Goal: Task Accomplishment & Management: Use online tool/utility

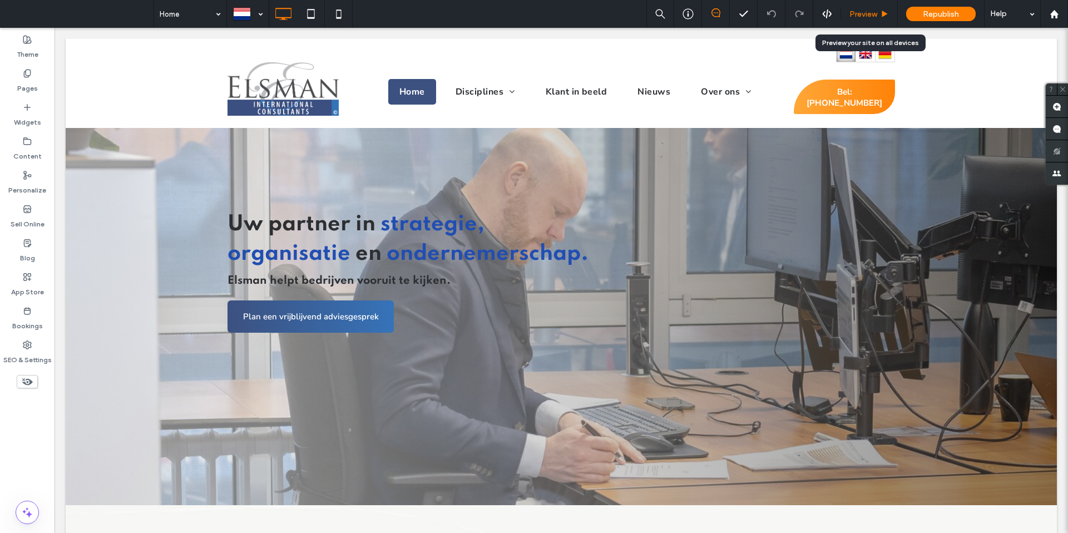
click at [863, 16] on span "Preview" at bounding box center [864, 13] width 28 height 9
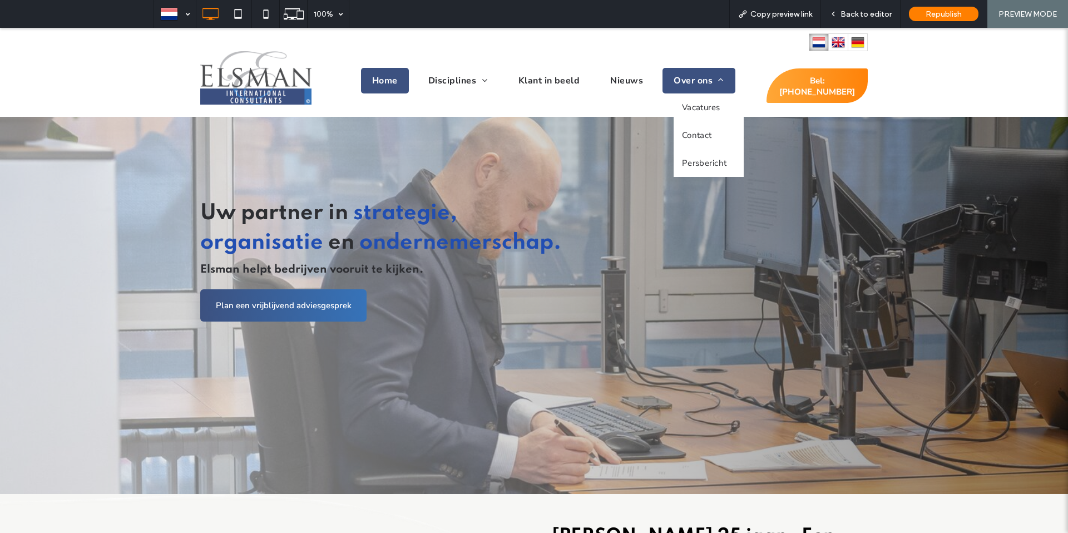
click at [690, 83] on span "Over ons" at bounding box center [699, 81] width 50 height 12
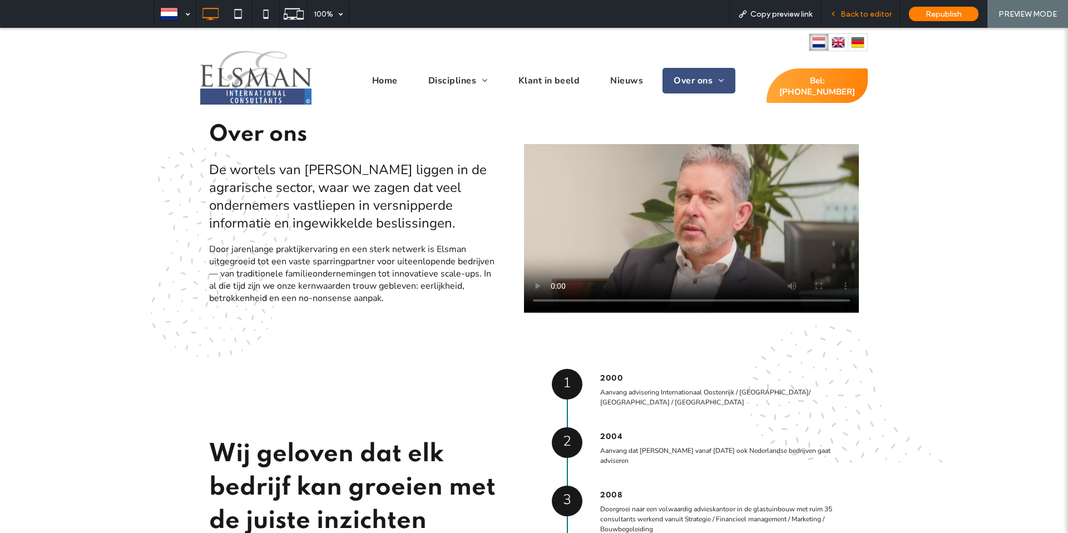
click at [863, 12] on span "Back to editor" at bounding box center [866, 13] width 51 height 9
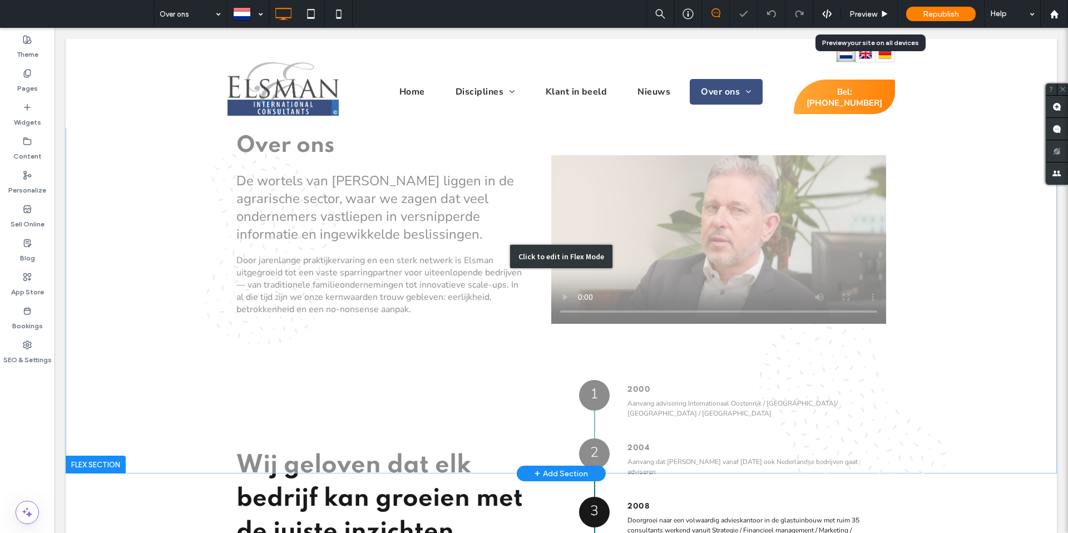
click at [697, 221] on div "Click to edit in Flex Mode" at bounding box center [561, 256] width 991 height 435
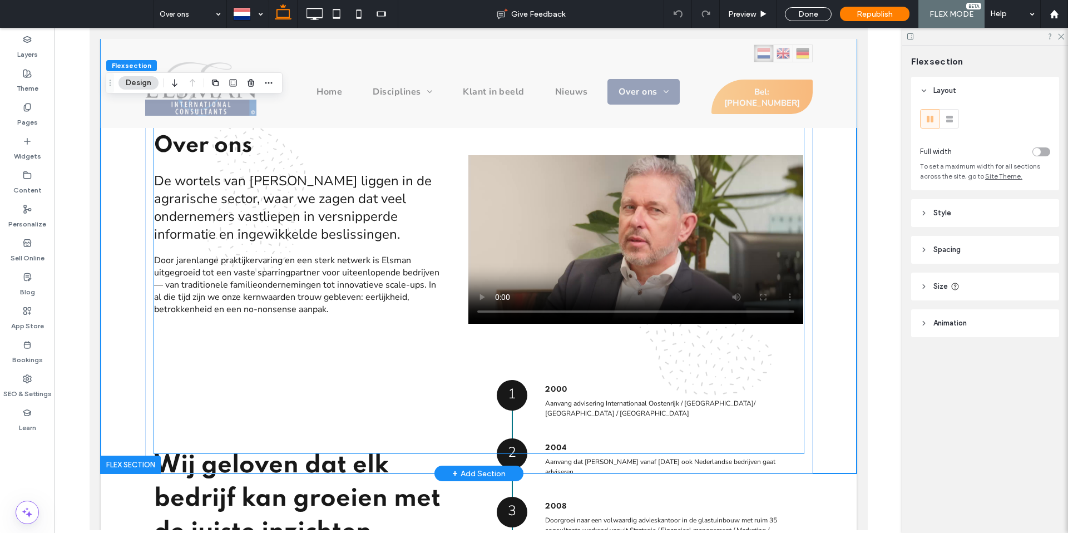
click at [647, 216] on video at bounding box center [635, 239] width 335 height 169
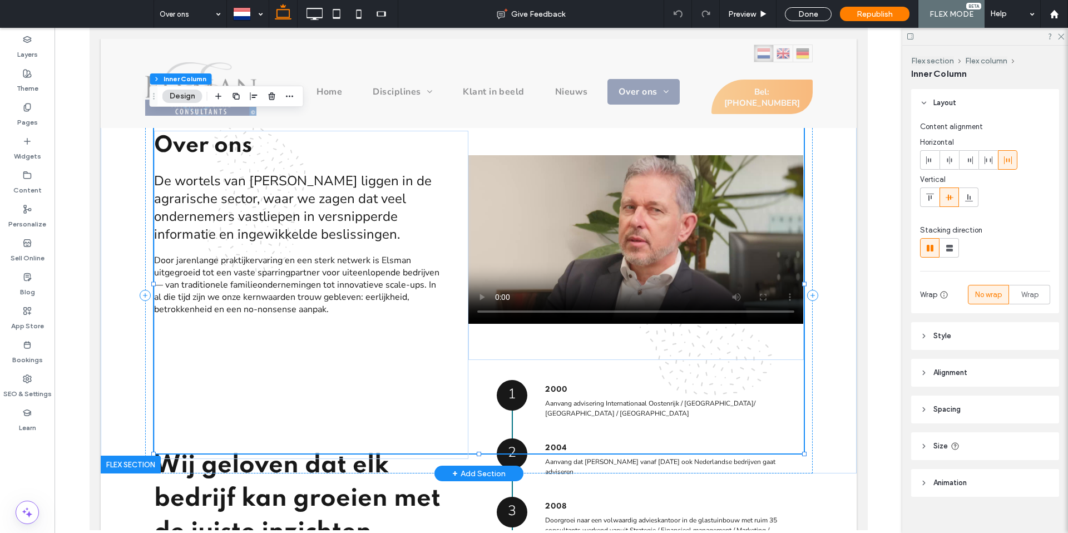
click at [583, 216] on video at bounding box center [635, 239] width 335 height 169
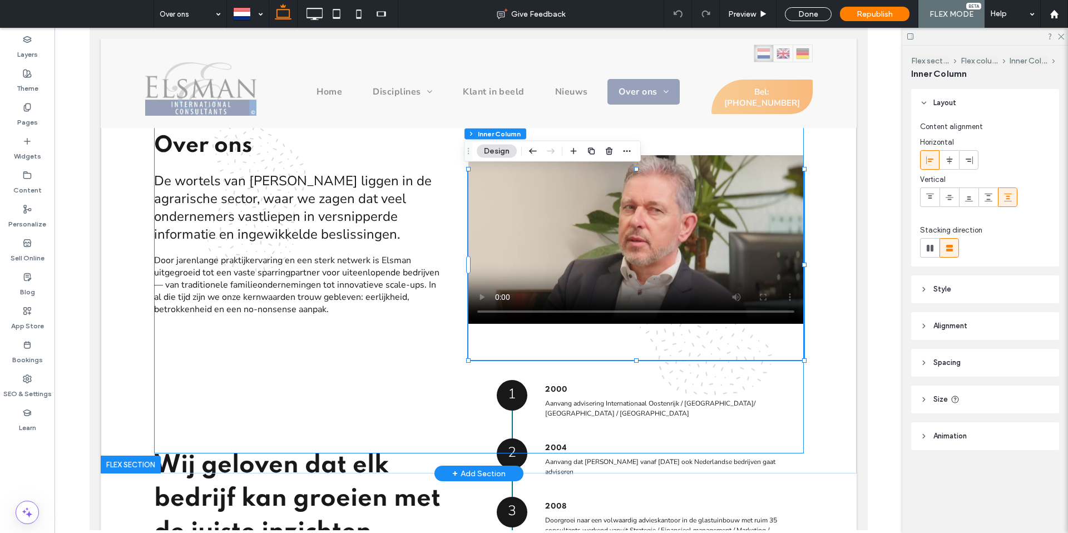
click at [580, 216] on video at bounding box center [635, 239] width 335 height 169
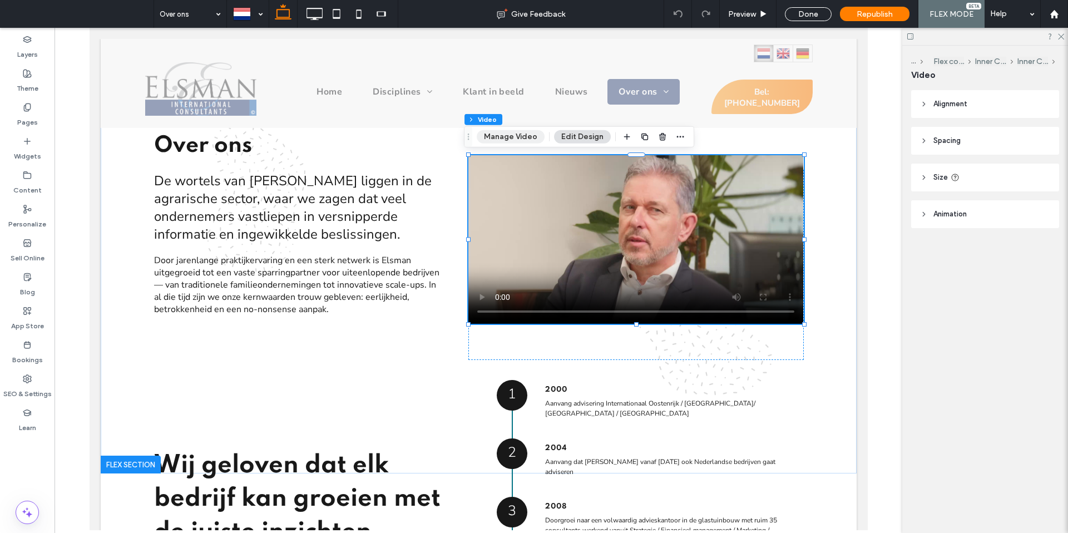
click at [514, 130] on button "Manage Video" at bounding box center [511, 136] width 68 height 13
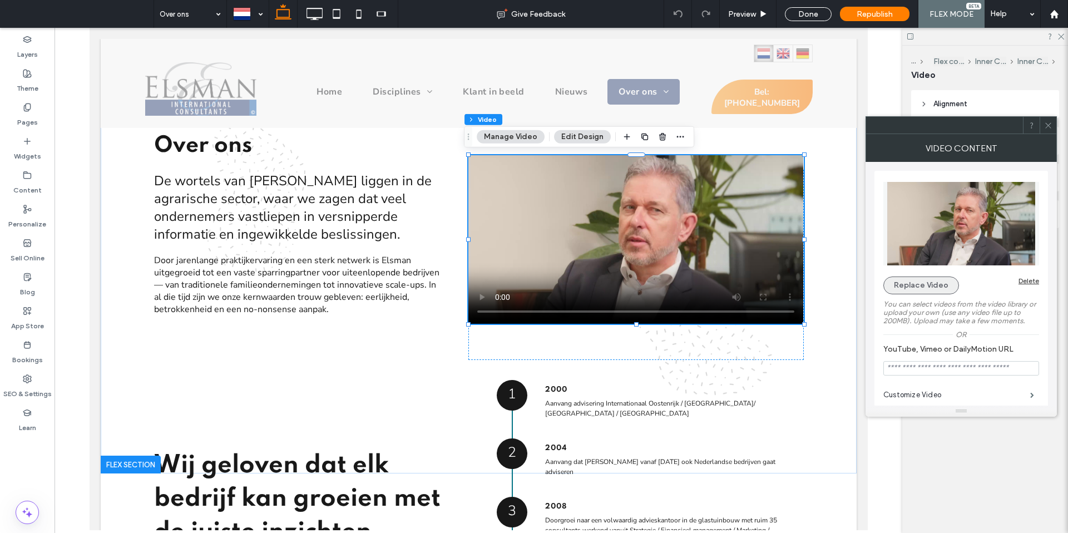
click at [905, 286] on button "Replace Video" at bounding box center [921, 286] width 76 height 18
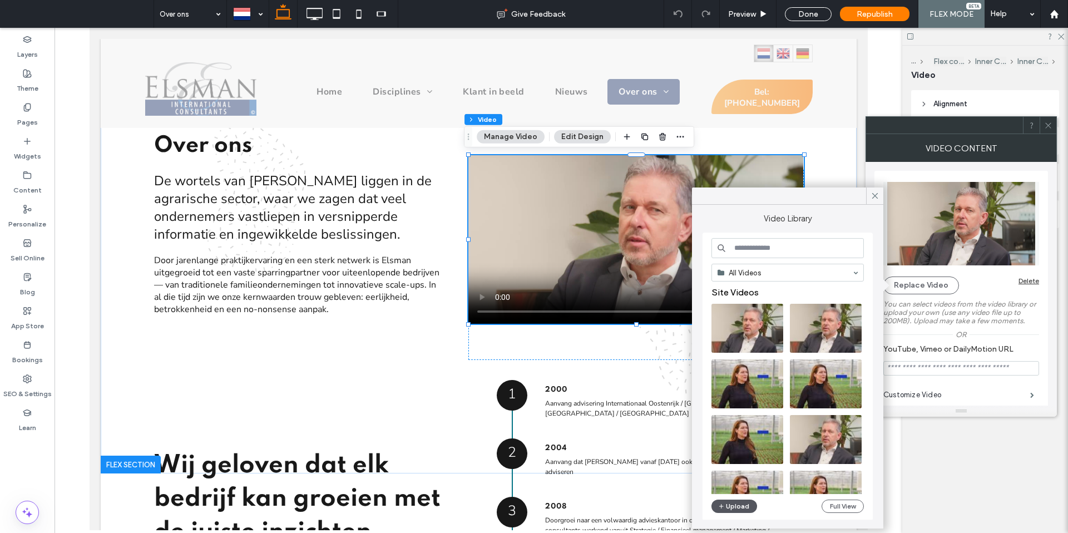
click at [743, 500] on button "Upload" at bounding box center [735, 506] width 46 height 13
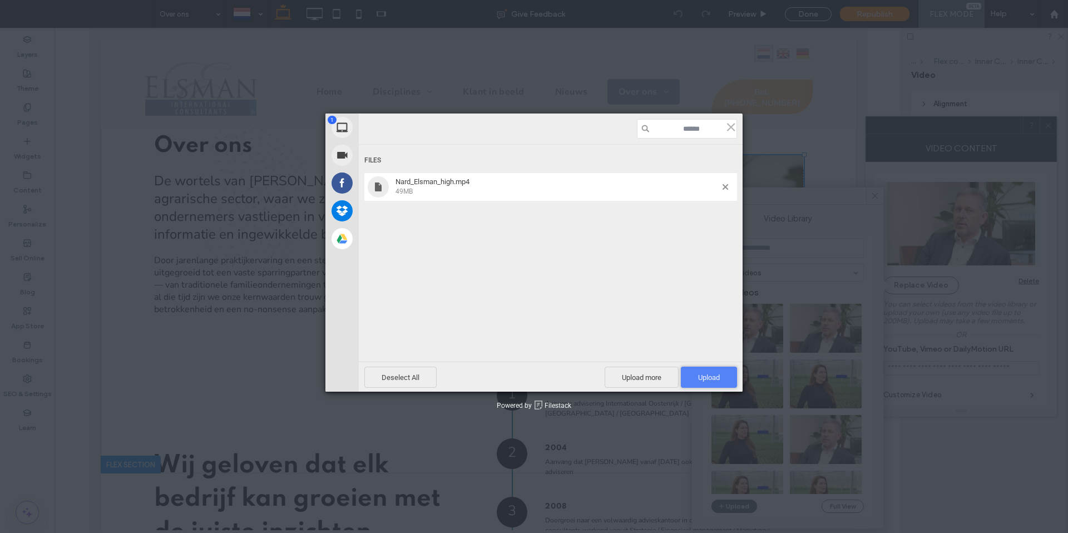
click at [698, 373] on span "Upload 1" at bounding box center [709, 377] width 22 height 8
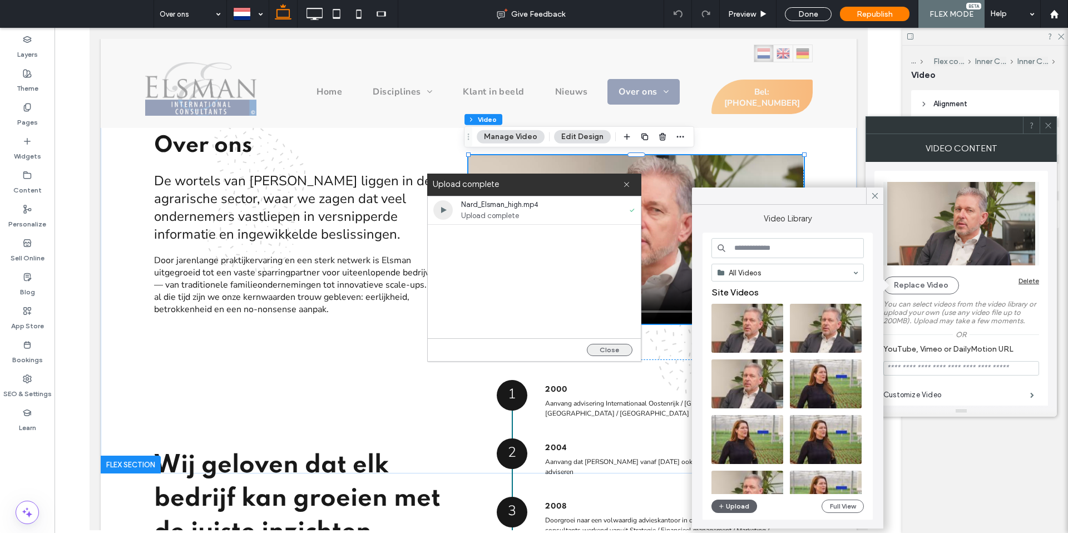
click at [601, 350] on button "Close" at bounding box center [610, 350] width 46 height 12
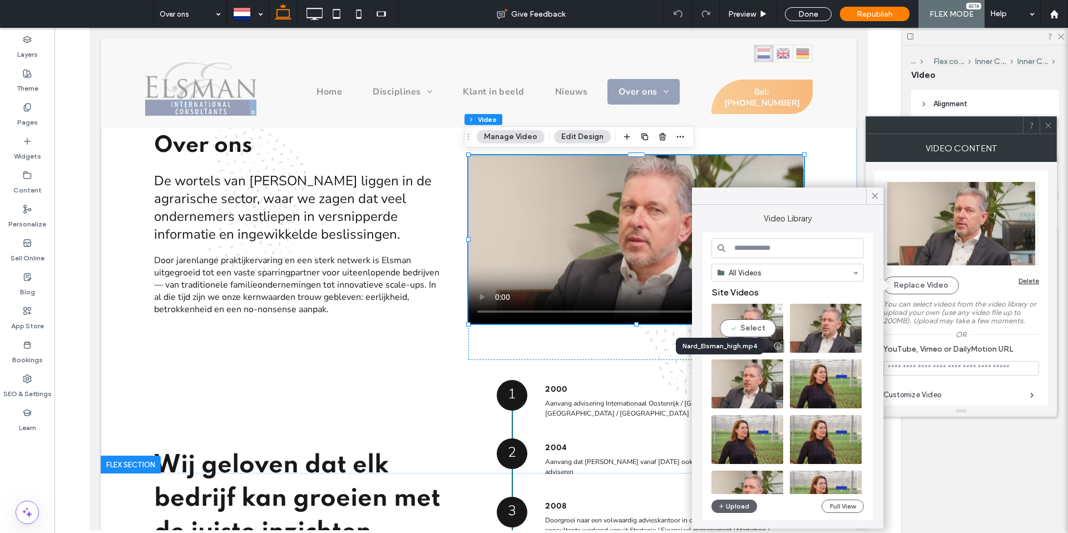
click at [741, 328] on video at bounding box center [748, 328] width 72 height 49
type input "**********"
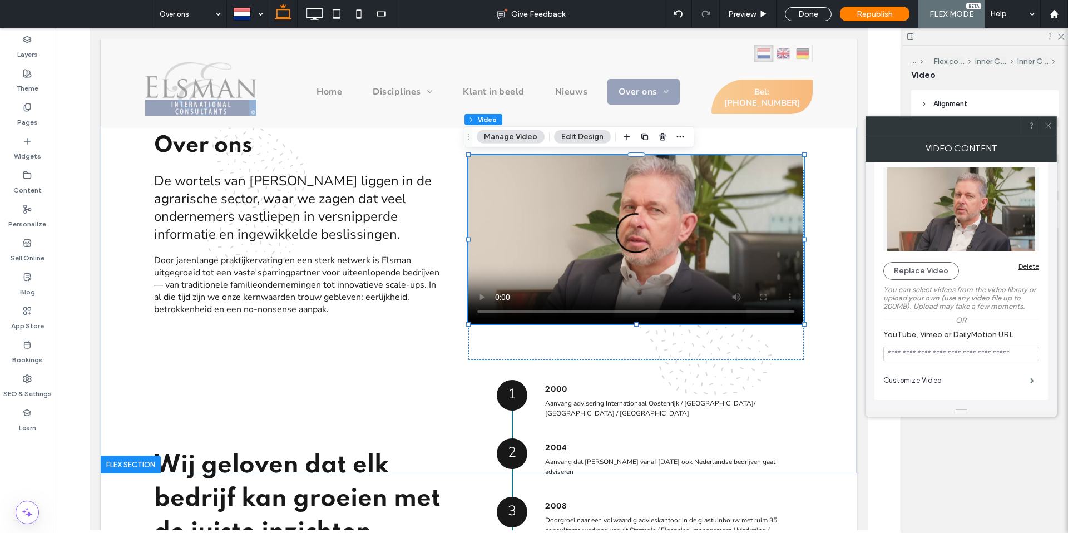
scroll to position [17, 0]
click at [921, 374] on label "Customize Video" at bounding box center [956, 378] width 147 height 22
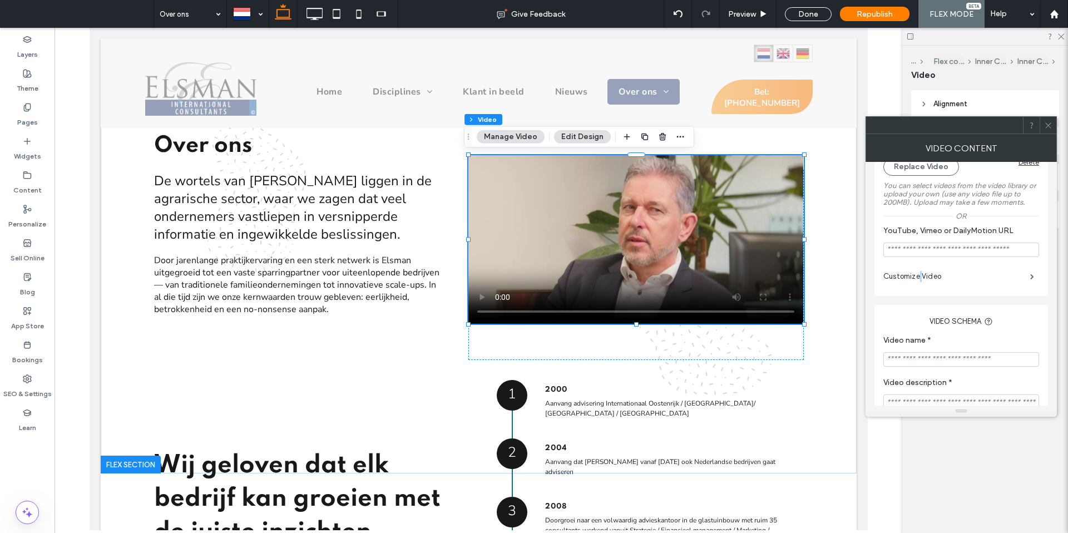
scroll to position [121, 0]
click at [941, 277] on label "Customize Video" at bounding box center [956, 274] width 147 height 22
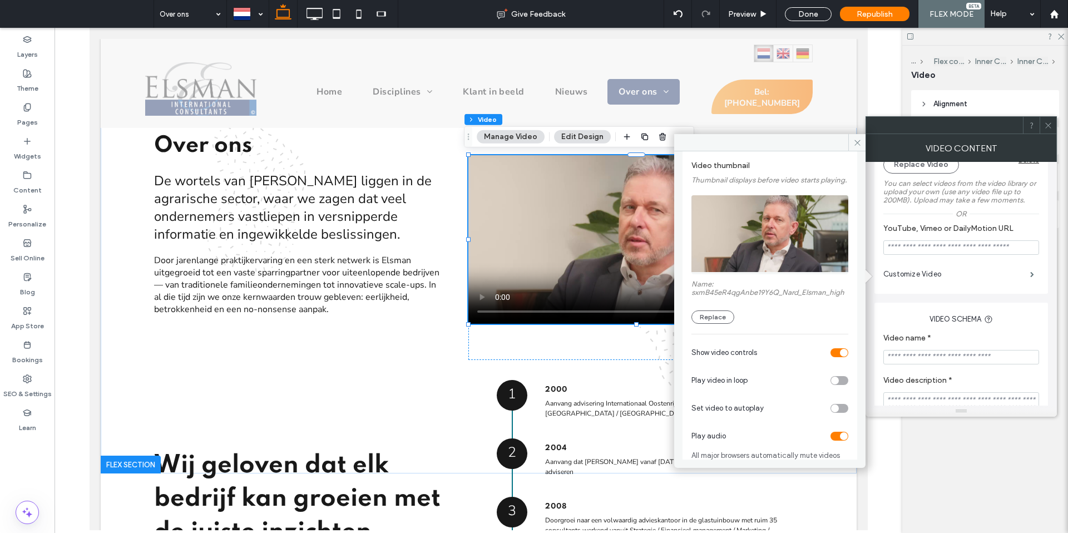
scroll to position [80, 0]
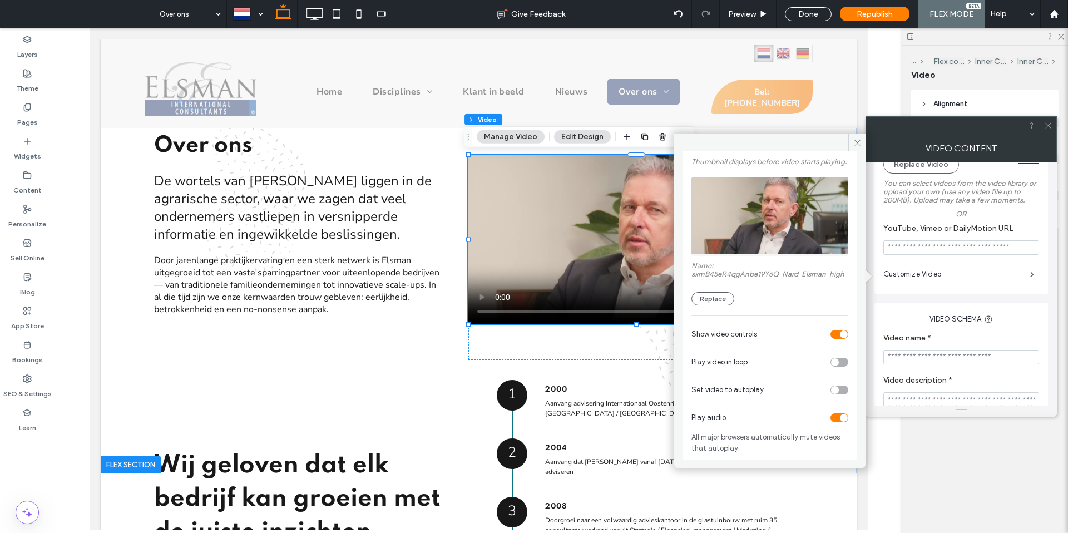
click at [831, 337] on div "toggle" at bounding box center [840, 334] width 18 height 9
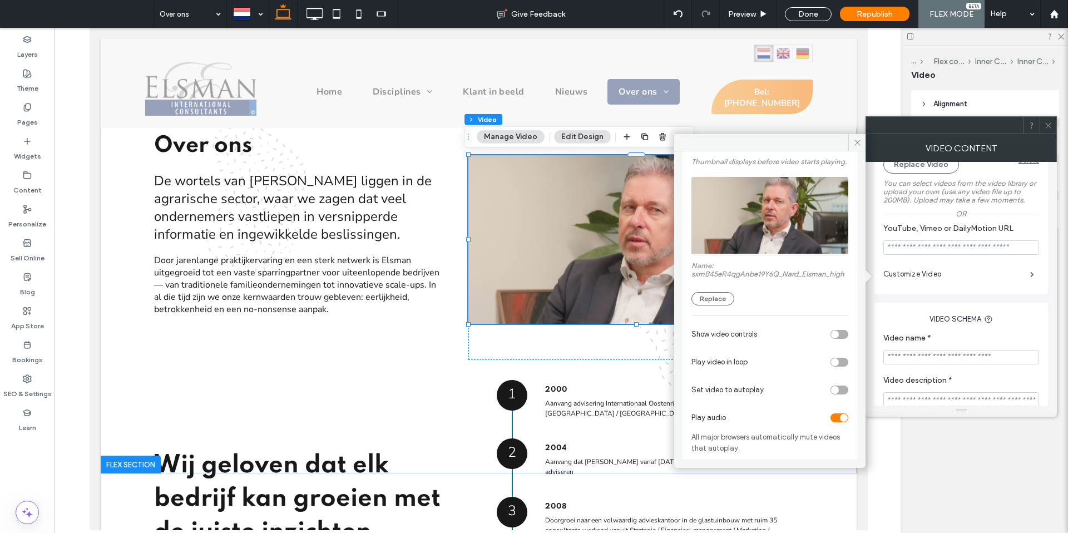
click at [840, 420] on div "toggle" at bounding box center [844, 418] width 8 height 8
click at [836, 389] on div "toggle" at bounding box center [840, 390] width 18 height 9
click at [833, 366] on div "toggle" at bounding box center [840, 362] width 18 height 9
click at [836, 333] on div "toggle" at bounding box center [840, 334] width 18 height 9
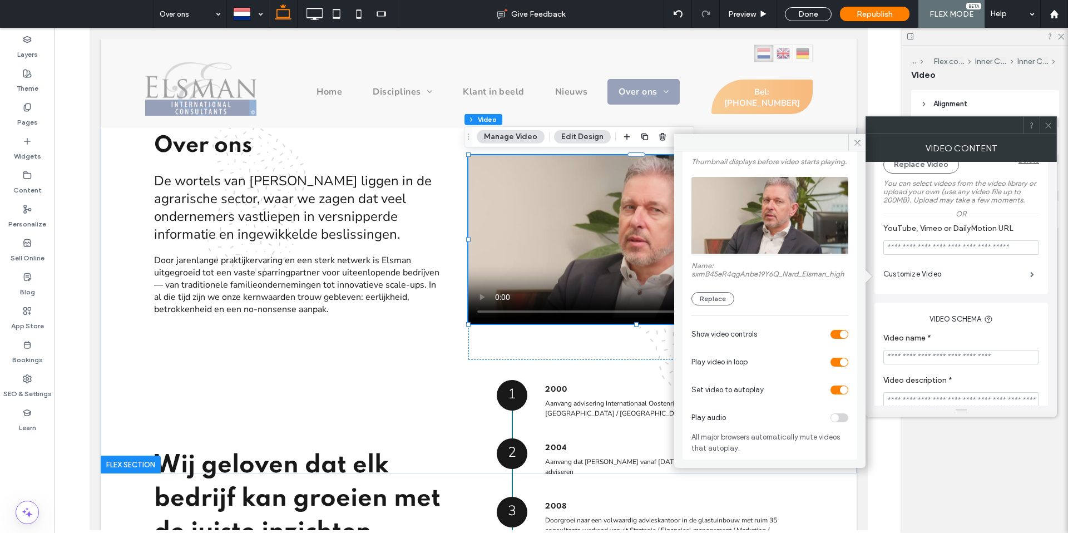
click at [853, 139] on icon at bounding box center [857, 143] width 8 height 8
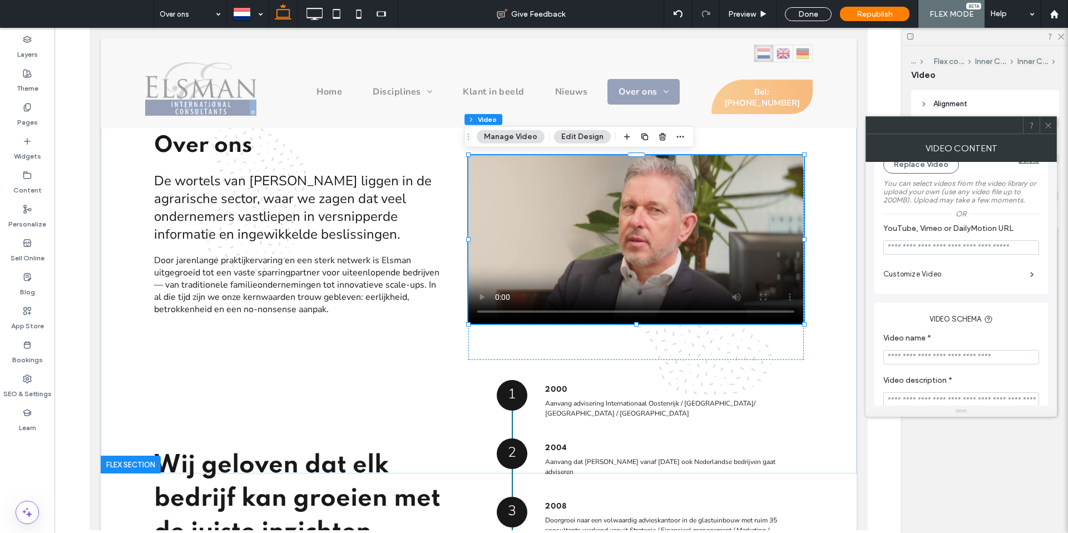
click at [1050, 124] on icon at bounding box center [1048, 125] width 8 height 8
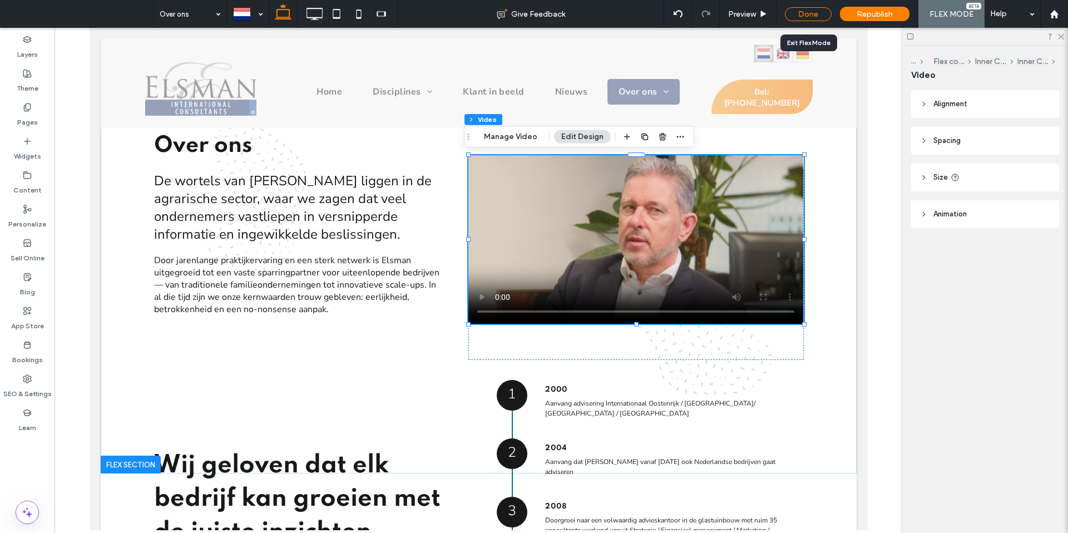
click at [804, 17] on div "Done" at bounding box center [808, 14] width 47 height 14
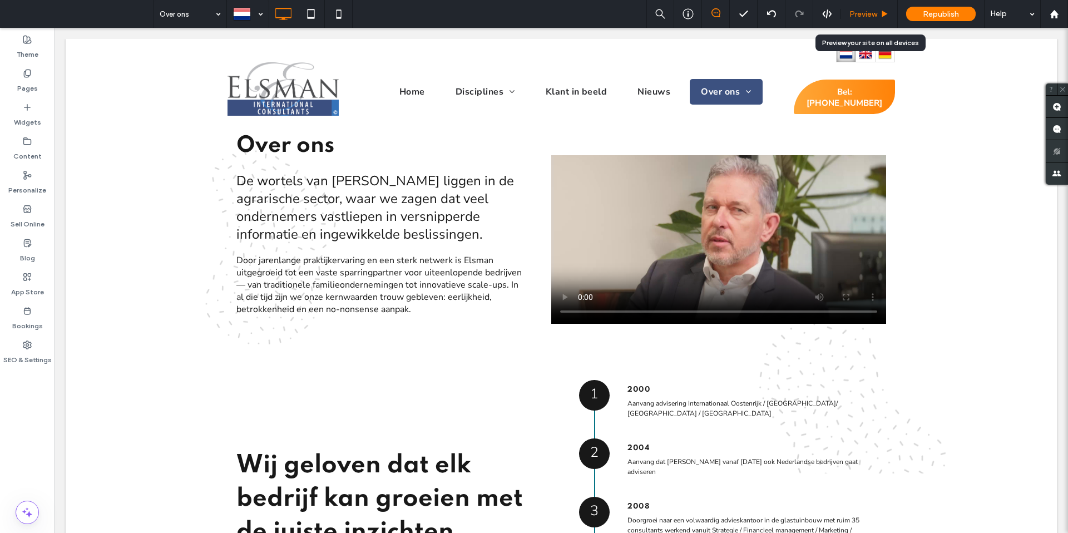
click at [866, 19] on div "Preview" at bounding box center [869, 14] width 57 height 28
click at [863, 14] on span "Preview" at bounding box center [864, 13] width 28 height 9
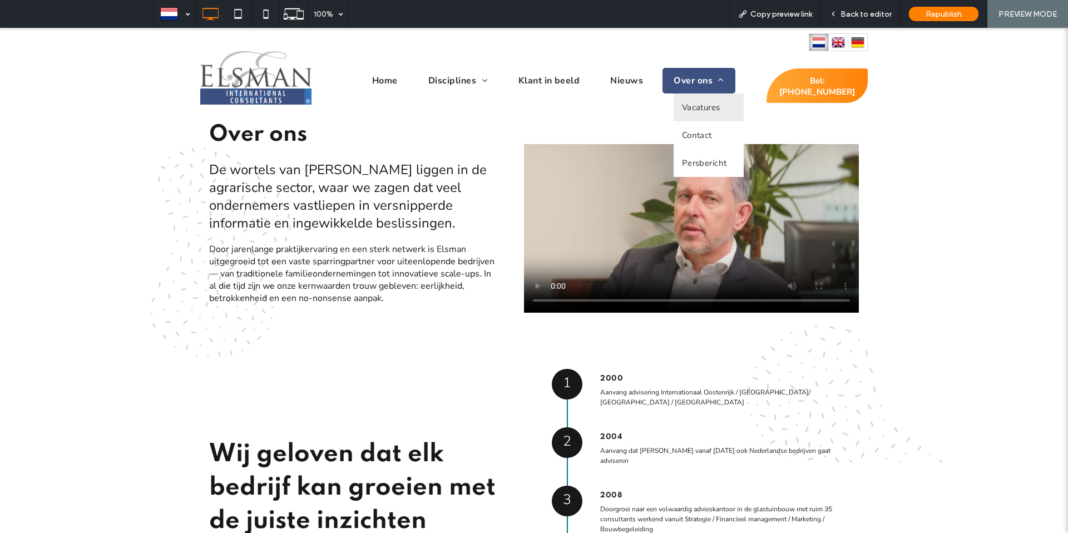
click at [700, 102] on span "Vacatures" at bounding box center [701, 107] width 38 height 11
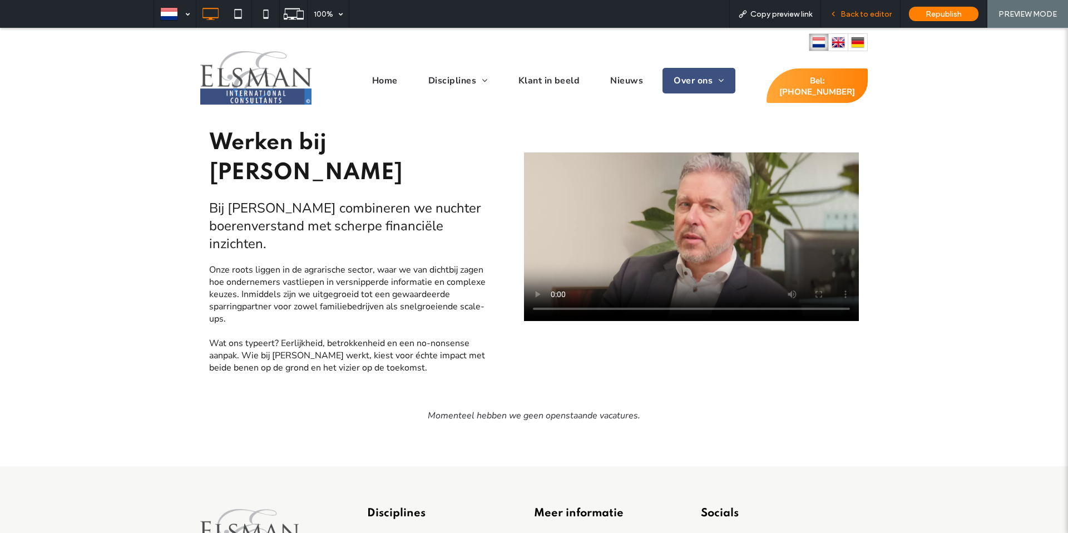
click at [858, 17] on span "Back to editor" at bounding box center [866, 13] width 51 height 9
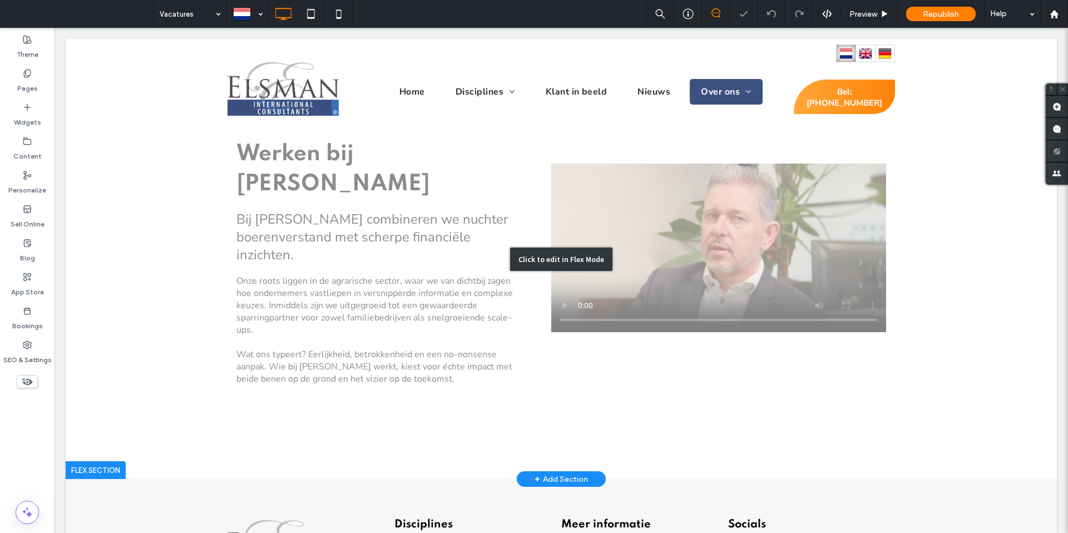
click at [574, 199] on div "Click to edit in Flex Mode" at bounding box center [561, 259] width 991 height 440
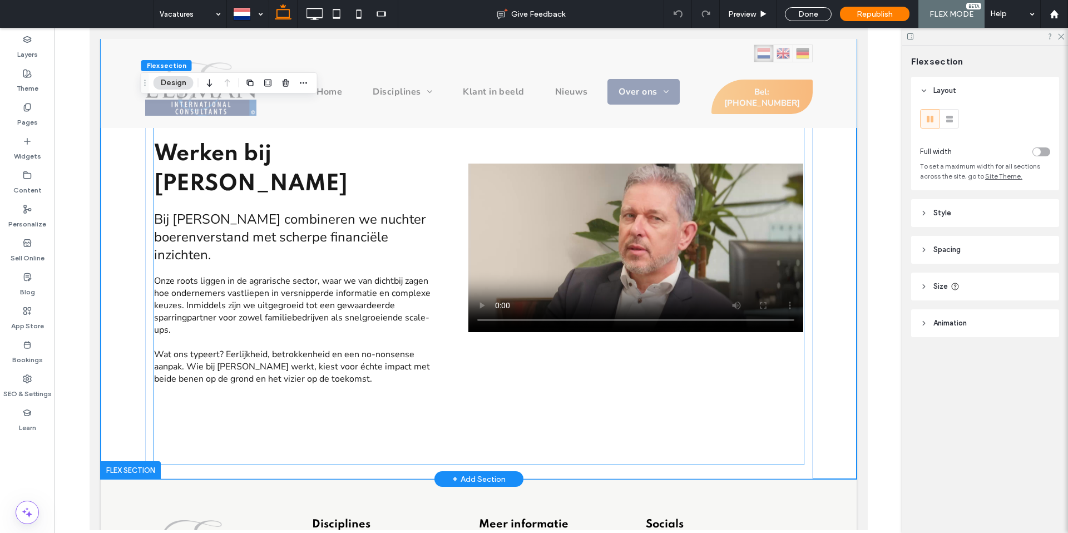
click at [547, 215] on video at bounding box center [635, 248] width 335 height 169
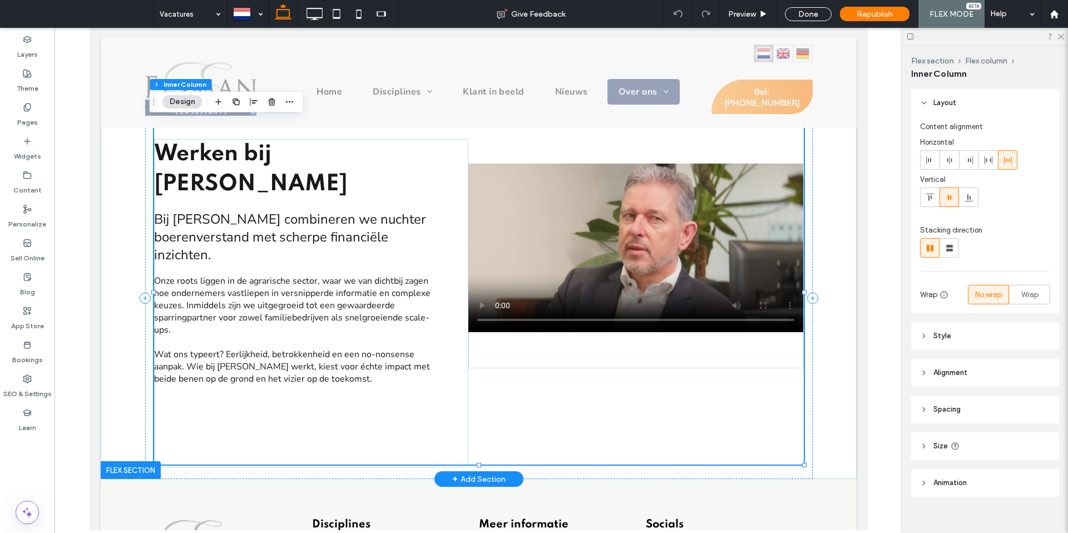
click at [507, 219] on video at bounding box center [635, 248] width 335 height 169
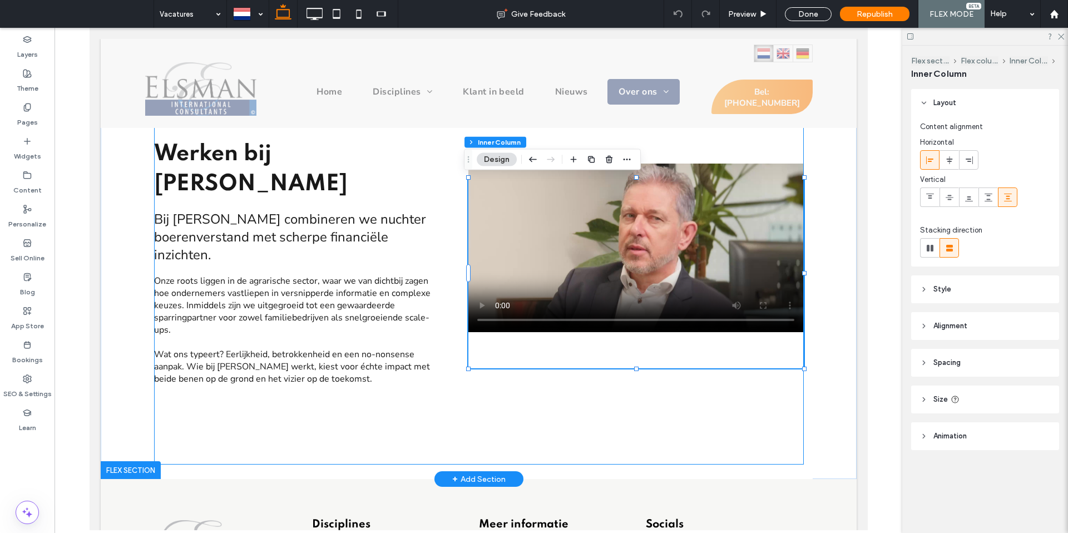
click at [507, 221] on video at bounding box center [635, 248] width 335 height 169
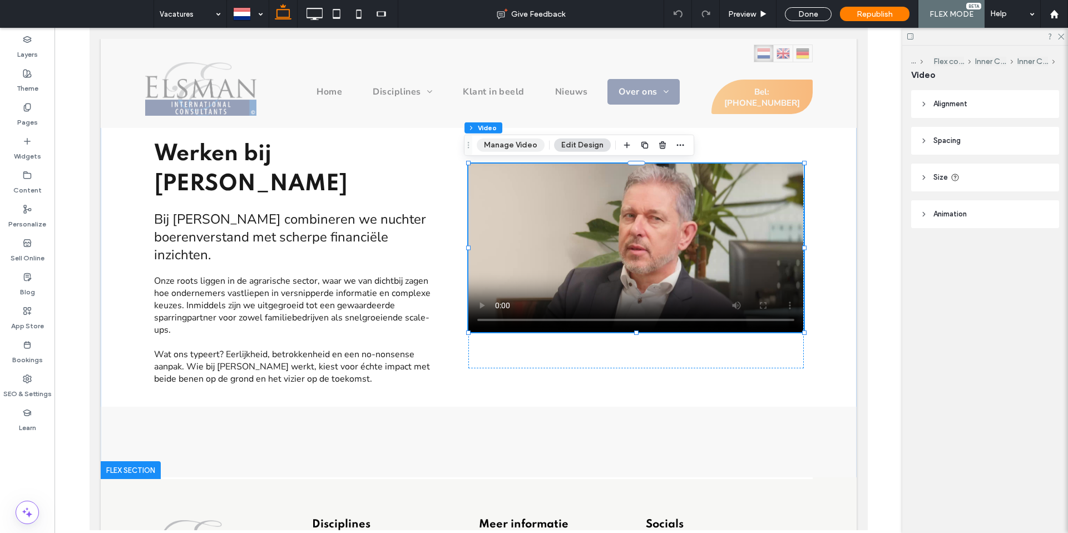
click at [512, 141] on button "Manage Video" at bounding box center [511, 145] width 68 height 13
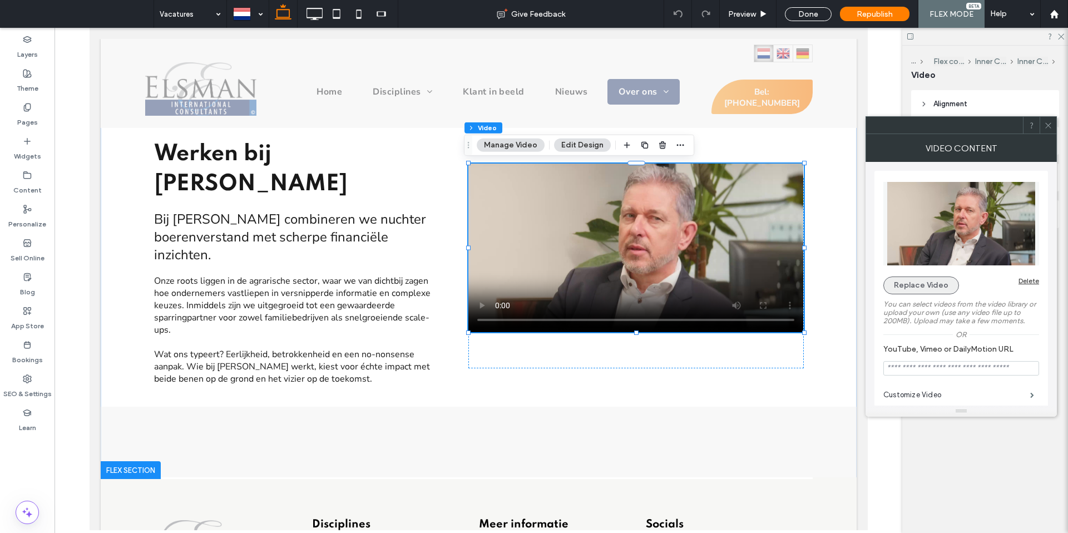
click at [897, 280] on button "Replace Video" at bounding box center [921, 286] width 76 height 18
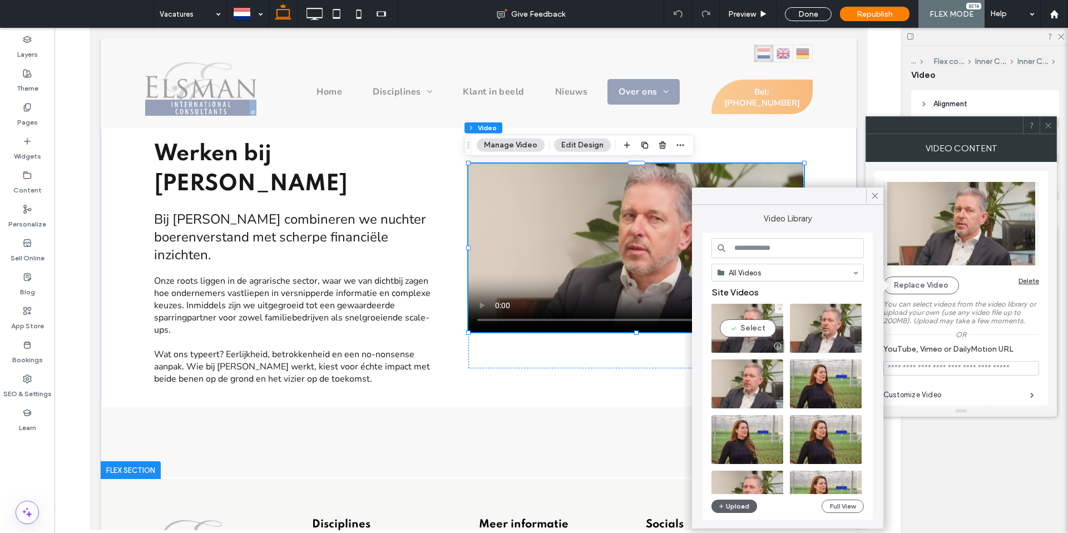
click at [743, 322] on video at bounding box center [748, 328] width 72 height 49
type input "**********"
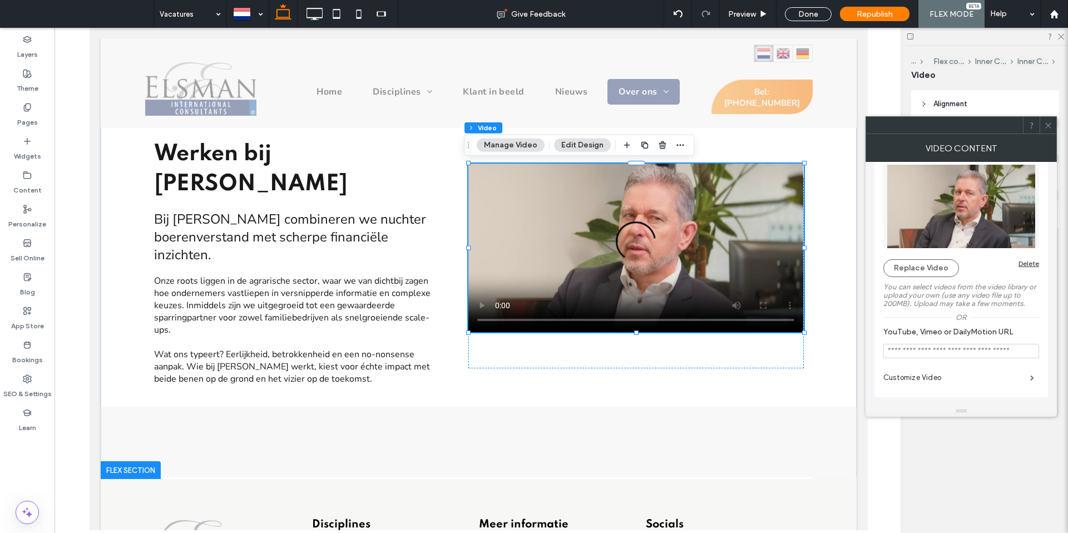
scroll to position [24, 0]
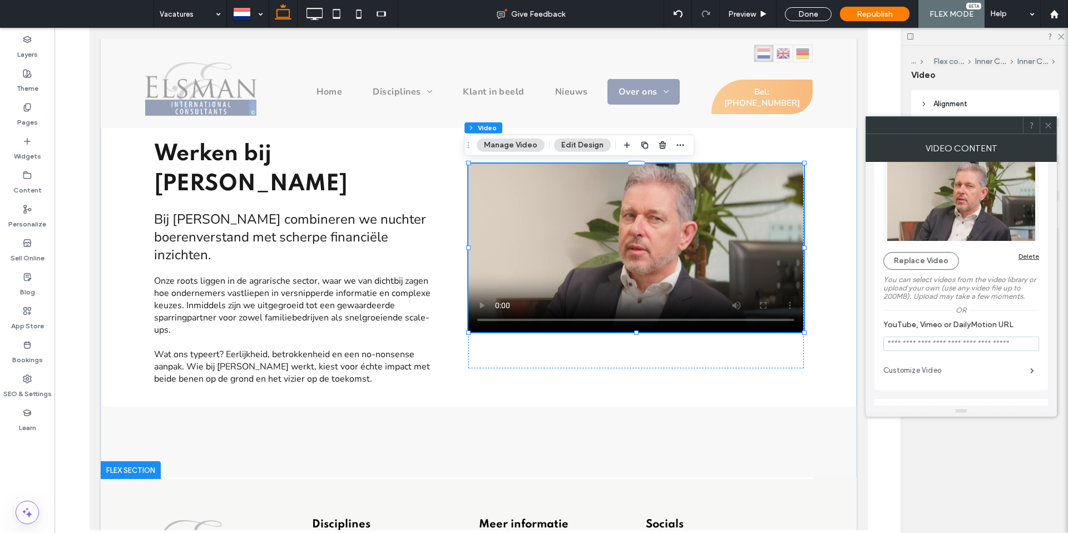
click at [932, 373] on label "Customize Video" at bounding box center [956, 370] width 147 height 22
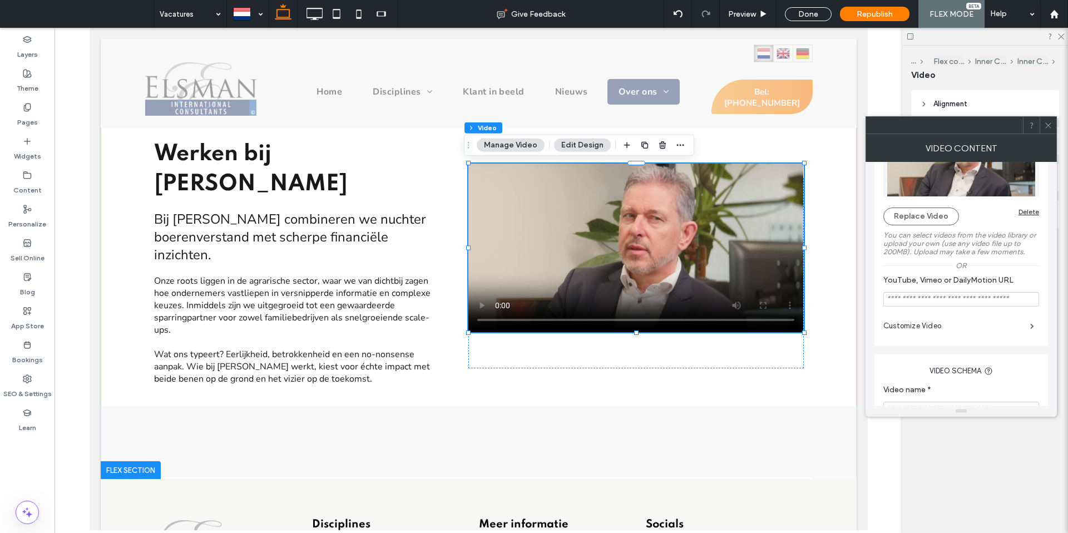
scroll to position [122, 0]
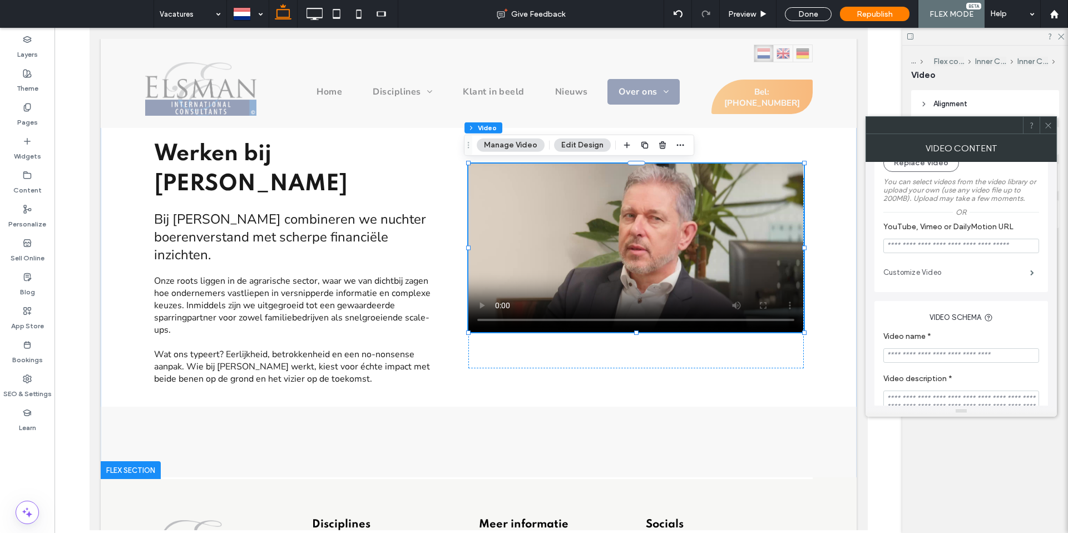
click at [928, 275] on label "Customize Video" at bounding box center [956, 272] width 147 height 22
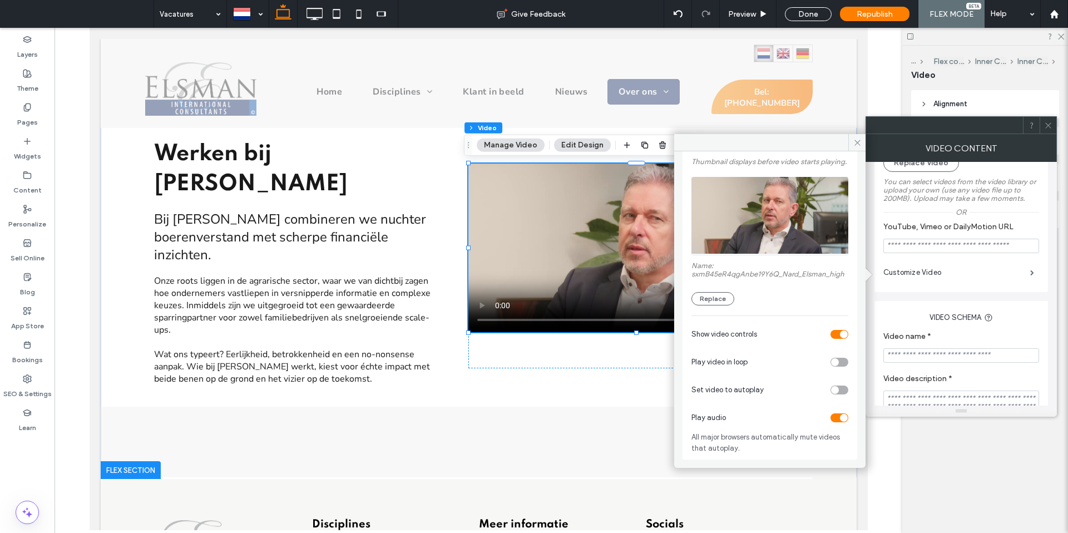
scroll to position [80, 0]
click at [835, 330] on div "toggle" at bounding box center [840, 334] width 18 height 9
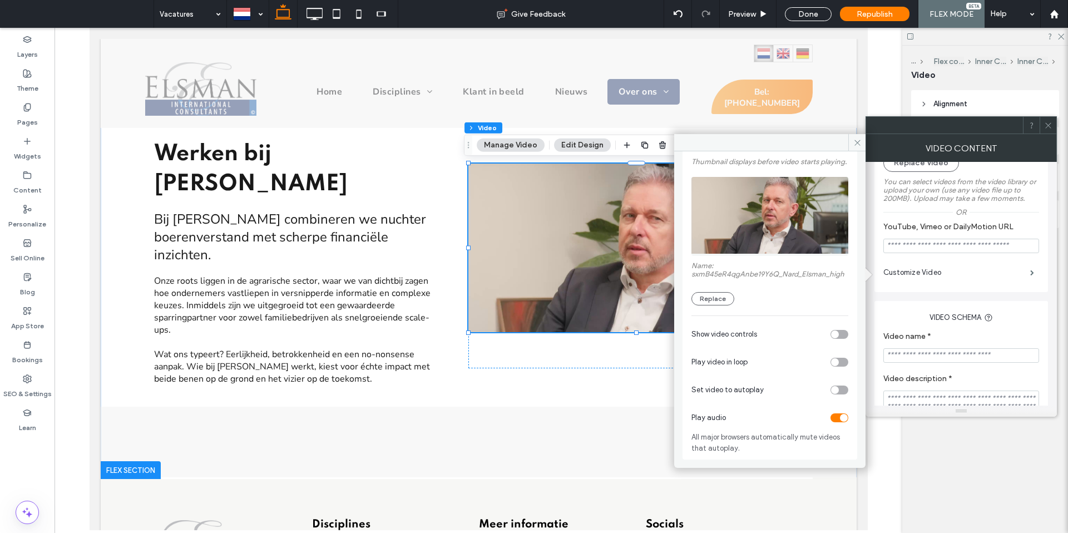
click at [833, 418] on div "toggle" at bounding box center [840, 417] width 18 height 9
click at [835, 390] on div "toggle" at bounding box center [840, 390] width 18 height 9
click at [832, 364] on div "toggle" at bounding box center [835, 362] width 8 height 8
click at [836, 331] on div "toggle" at bounding box center [840, 334] width 18 height 9
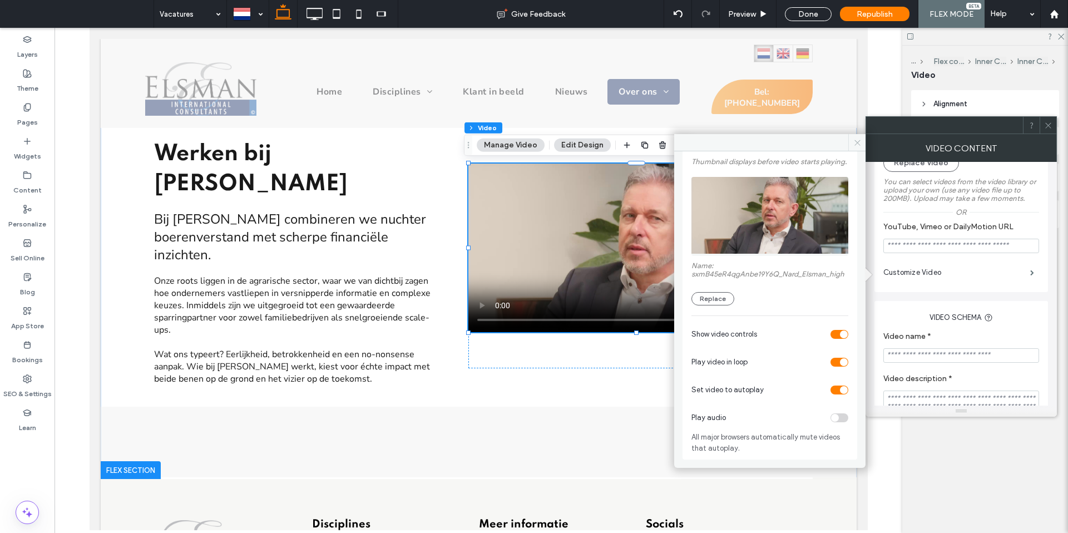
click at [860, 141] on icon at bounding box center [857, 143] width 8 height 8
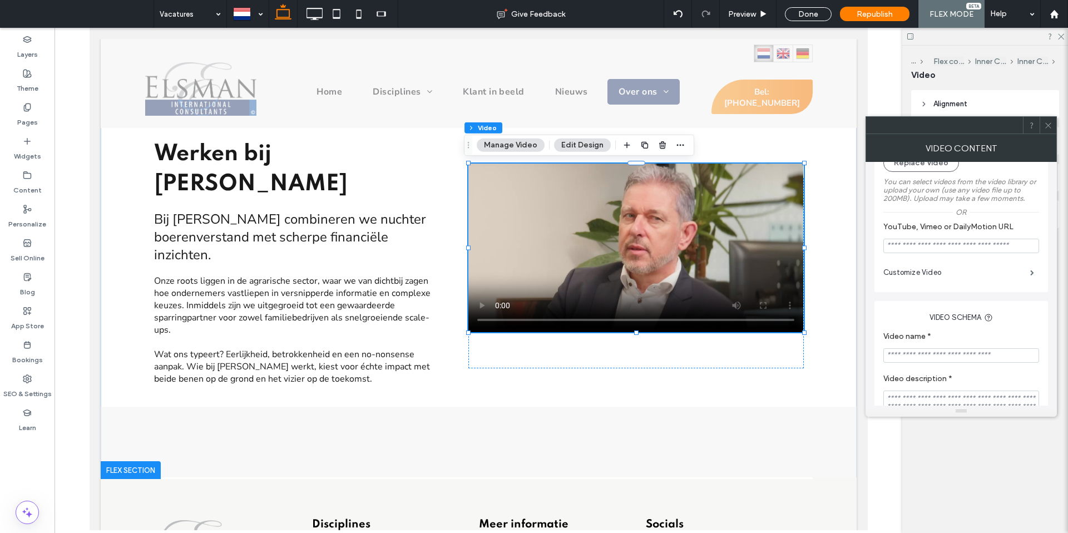
click at [1050, 127] on use at bounding box center [1048, 125] width 6 height 6
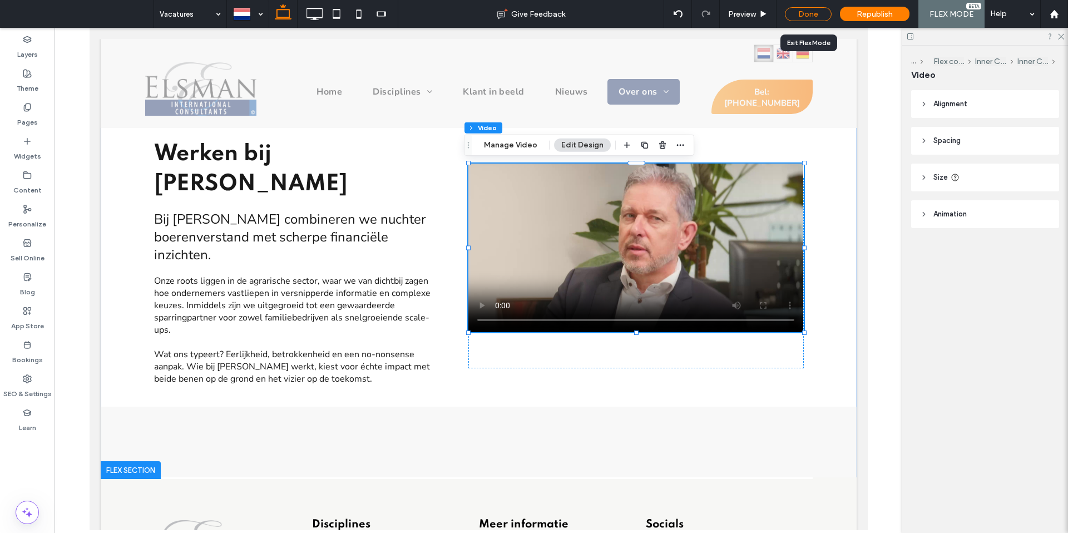
drag, startPoint x: 811, startPoint y: 18, endPoint x: 766, endPoint y: 14, distance: 45.8
click at [811, 18] on div "Done" at bounding box center [808, 14] width 47 height 14
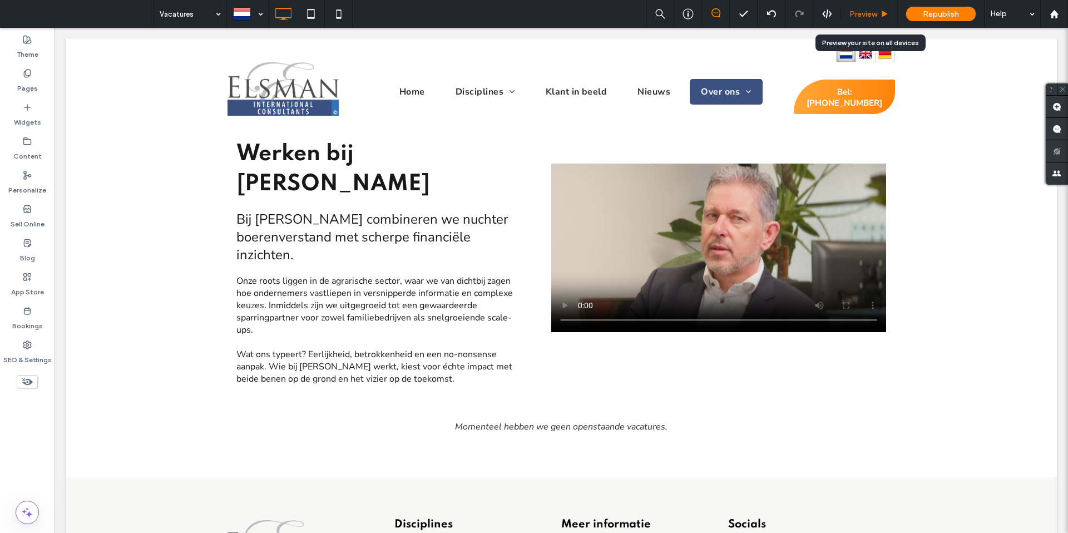
click at [856, 15] on span "Preview" at bounding box center [864, 13] width 28 height 9
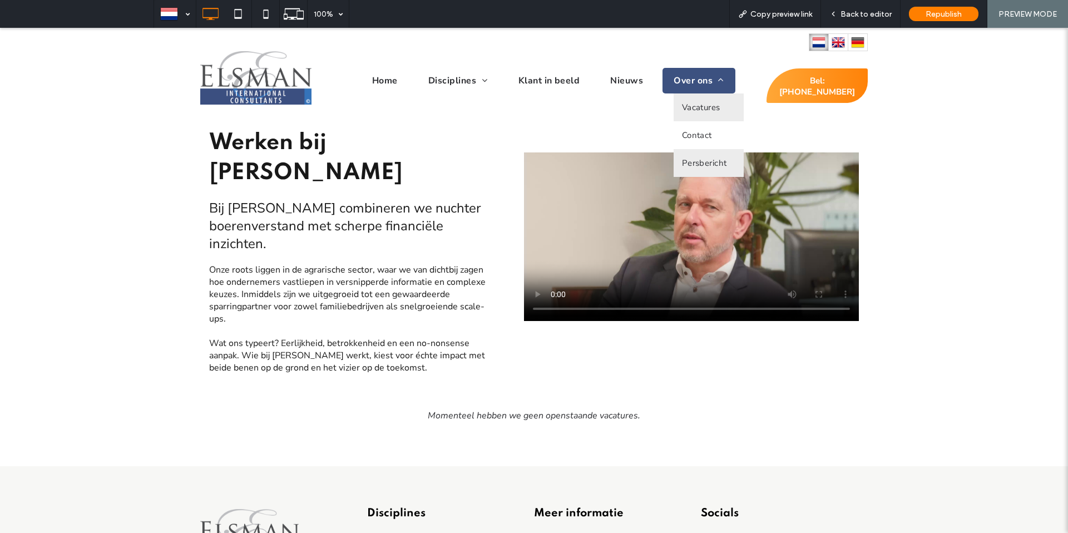
click at [699, 161] on span "Persbericht" at bounding box center [704, 162] width 45 height 11
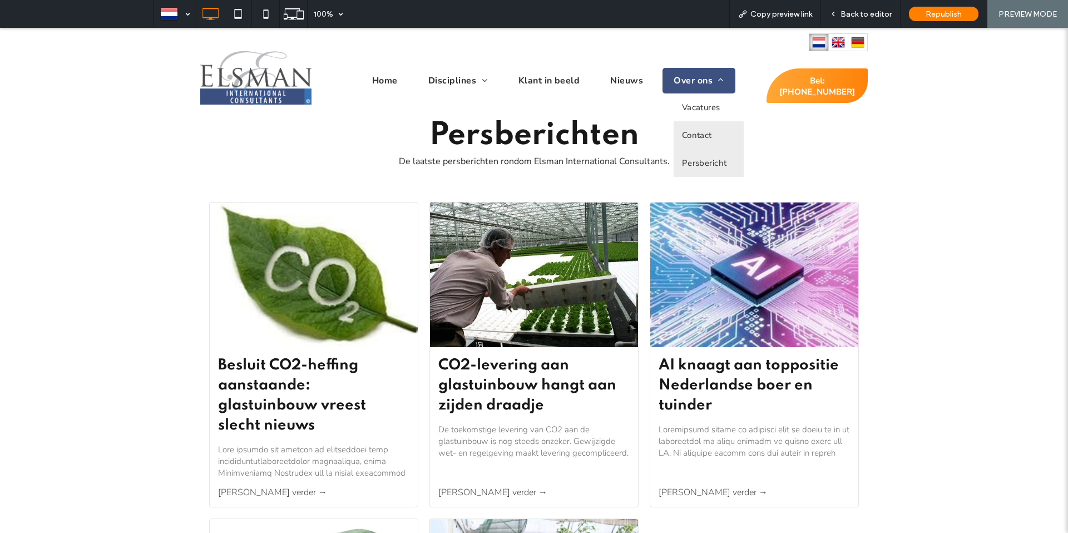
click at [692, 132] on span "Contact" at bounding box center [697, 135] width 30 height 11
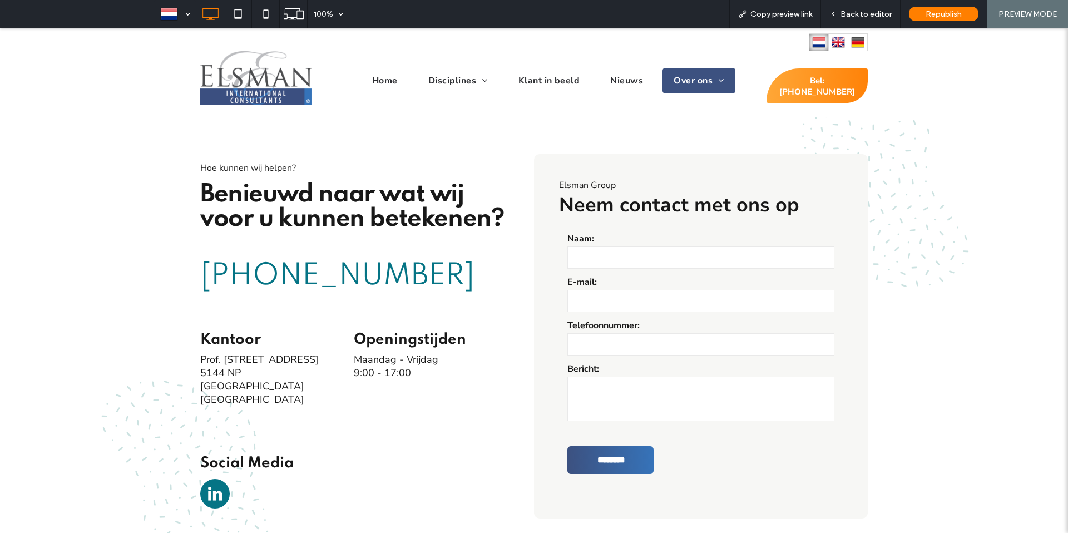
click at [638, 78] on span "Nieuws" at bounding box center [626, 81] width 33 height 12
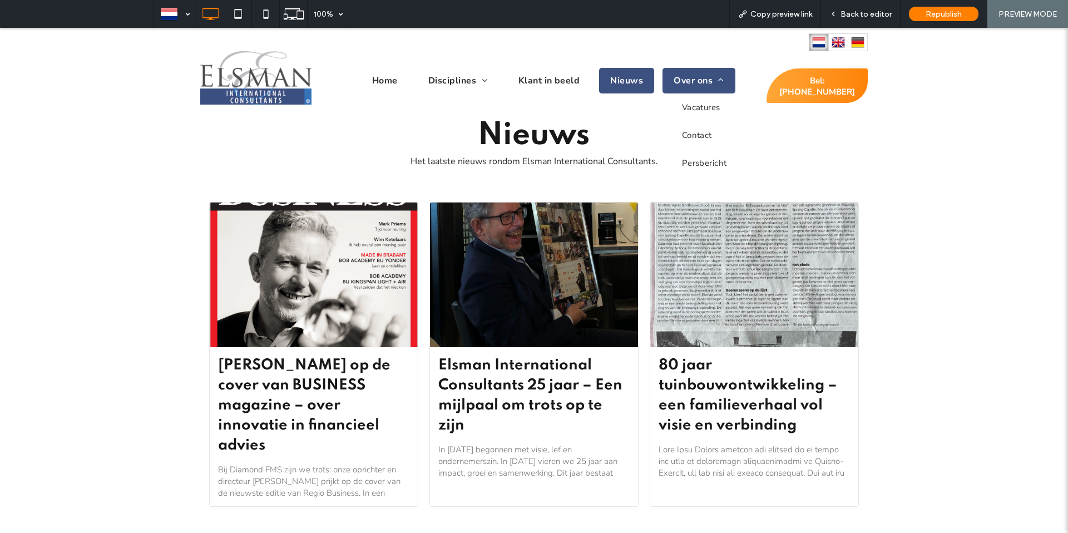
click at [694, 83] on span "Over ons" at bounding box center [699, 81] width 50 height 12
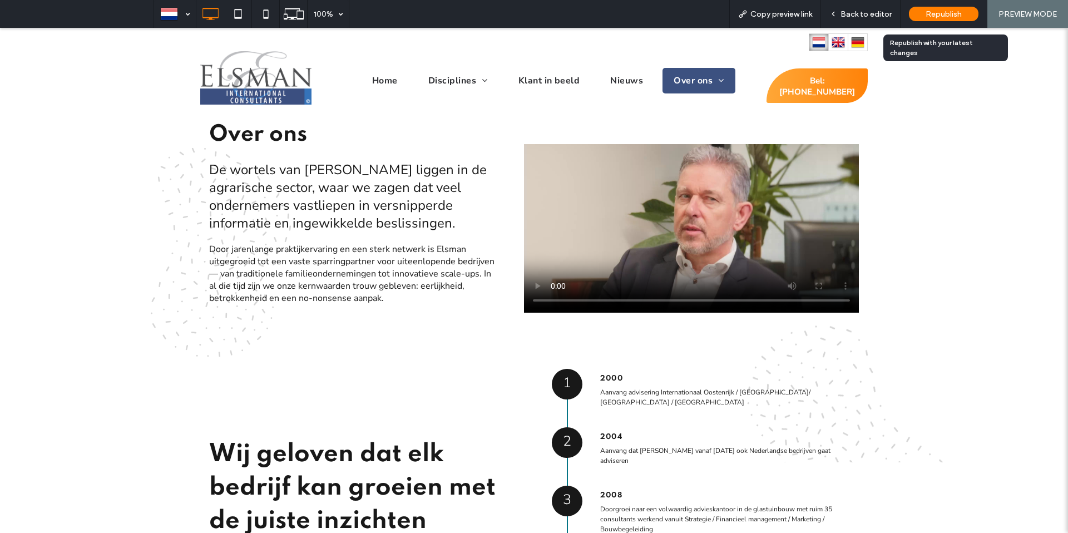
click at [932, 18] on div "Republish" at bounding box center [944, 14] width 70 height 14
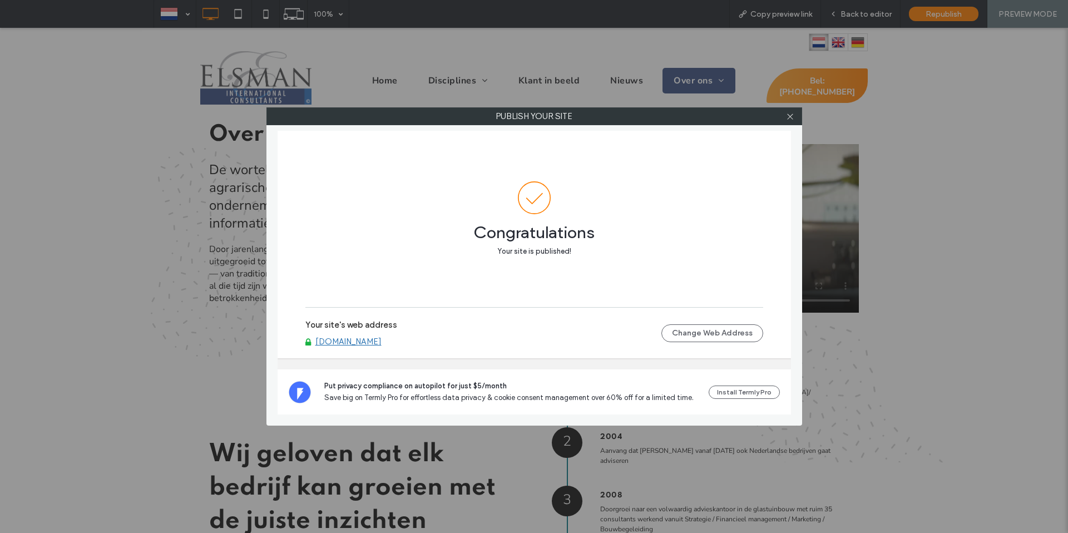
click at [368, 344] on link "[DOMAIN_NAME]" at bounding box center [348, 342] width 66 height 10
